Goal: Find specific page/section: Find specific page/section

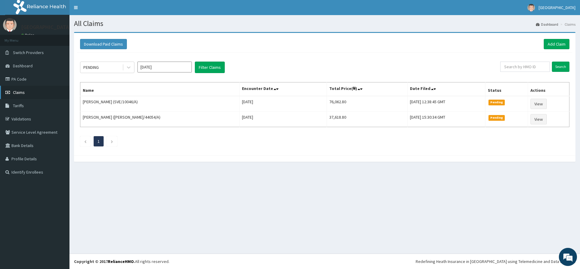
click at [29, 90] on link "Claims" at bounding box center [34, 92] width 69 height 13
